Goal: Consume media (video, audio): Consume media (video, audio)

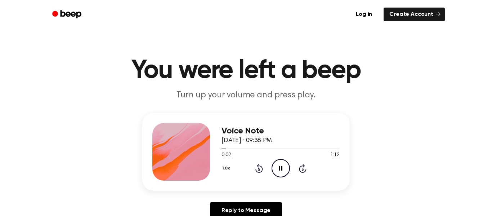
click at [278, 172] on icon "Pause Audio" at bounding box center [281, 168] width 18 height 18
click at [259, 169] on icon at bounding box center [259, 169] width 2 height 3
click at [305, 170] on icon at bounding box center [303, 168] width 8 height 9
click at [261, 165] on icon "Rewind 5 seconds" at bounding box center [259, 168] width 8 height 9
click at [255, 168] on icon "Rewind 5 seconds" at bounding box center [259, 168] width 8 height 9
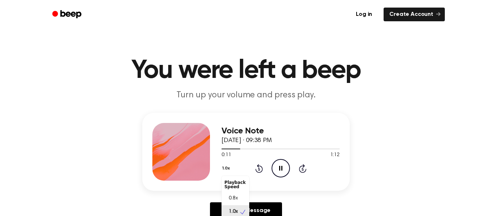
click at [228, 169] on button "1.0x" at bounding box center [227, 168] width 11 height 12
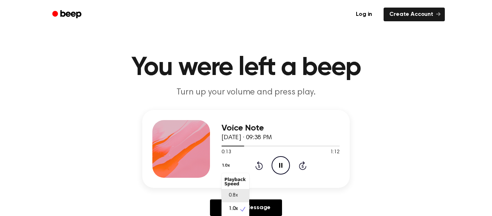
scroll to position [3, 0]
click at [368, 184] on div "Voice Note September 16, 2024 · 09:38 PM 0:16 1:12 Your browser does not suppor…" at bounding box center [246, 166] width 475 height 112
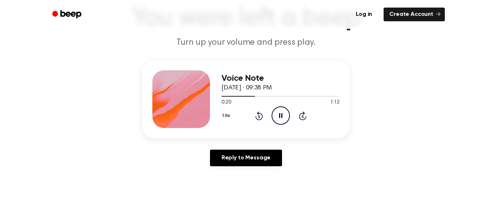
scroll to position [51, 0]
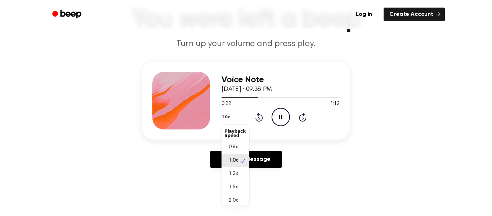
click at [222, 112] on div "1.0x Playback Speed 0.8x 1.0x 1.2x 1.5x 2.0x" at bounding box center [227, 117] width 11 height 11
click at [240, 174] on div "1.2x" at bounding box center [236, 173] width 28 height 13
click at [227, 117] on button "1.2x" at bounding box center [227, 117] width 10 height 12
click at [237, 188] on span "1.5x" at bounding box center [233, 187] width 9 height 8
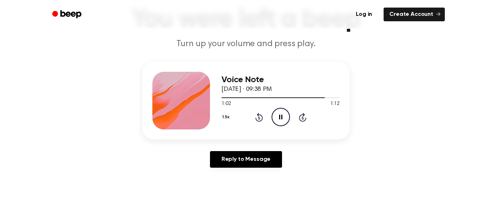
click at [222, 122] on button "1.5x" at bounding box center [227, 117] width 10 height 12
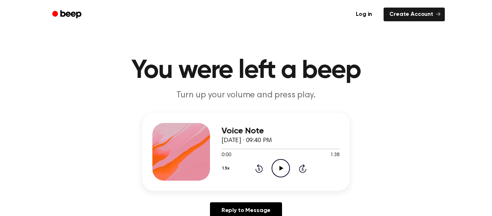
click at [283, 78] on h1 "You were left a beep" at bounding box center [246, 71] width 369 height 26
click at [282, 177] on circle at bounding box center [281, 168] width 18 height 18
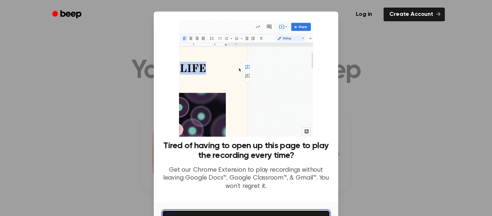
click at [308, 213] on button "Get It Now" at bounding box center [245, 218] width 167 height 16
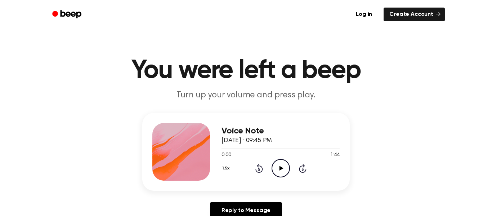
click at [286, 166] on icon "Play Audio" at bounding box center [281, 168] width 18 height 18
